Goal: Browse casually

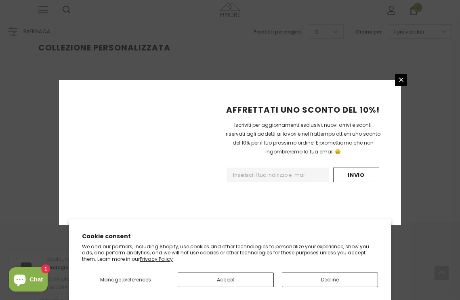
scroll to position [171, 0]
